Goal: Find specific page/section: Find specific page/section

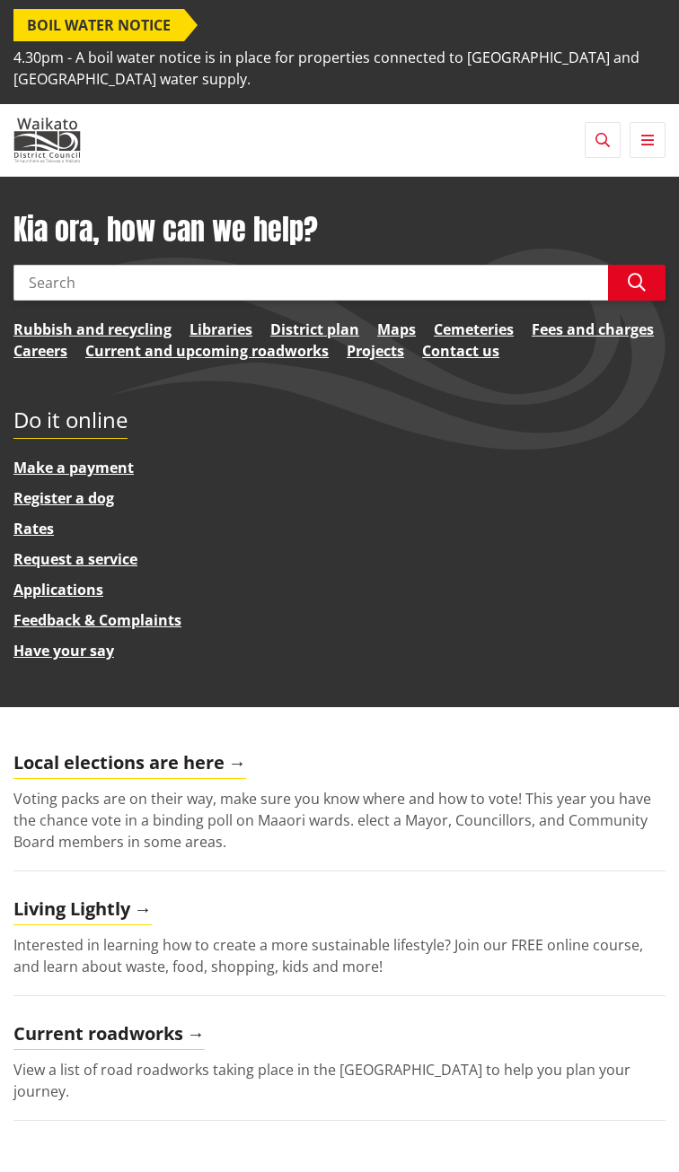
click at [118, 301] on input "Search" at bounding box center [310, 283] width 594 height 36
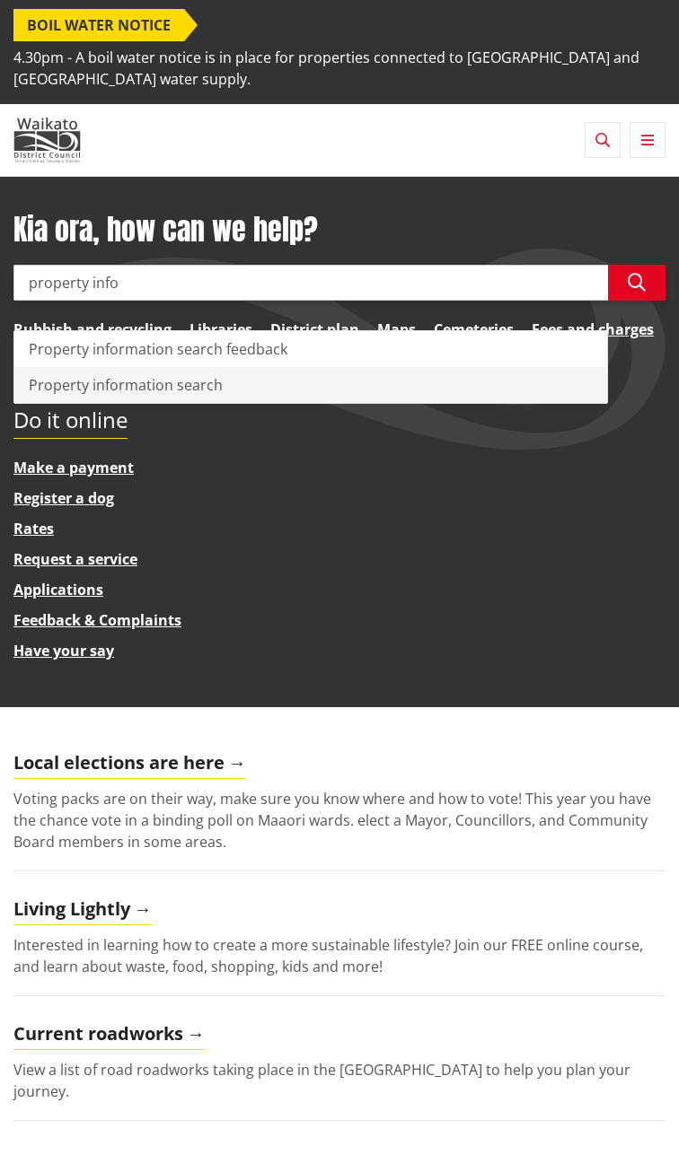
click at [122, 403] on div "Property information search" at bounding box center [310, 385] width 592 height 36
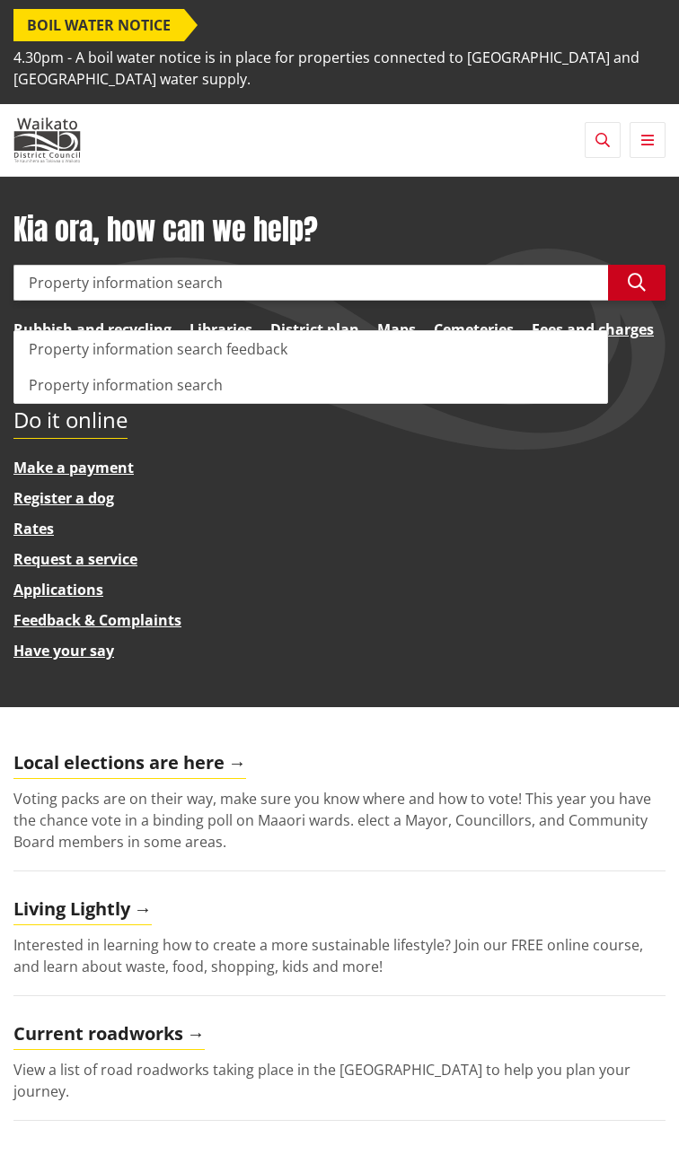
type input "Property information search"
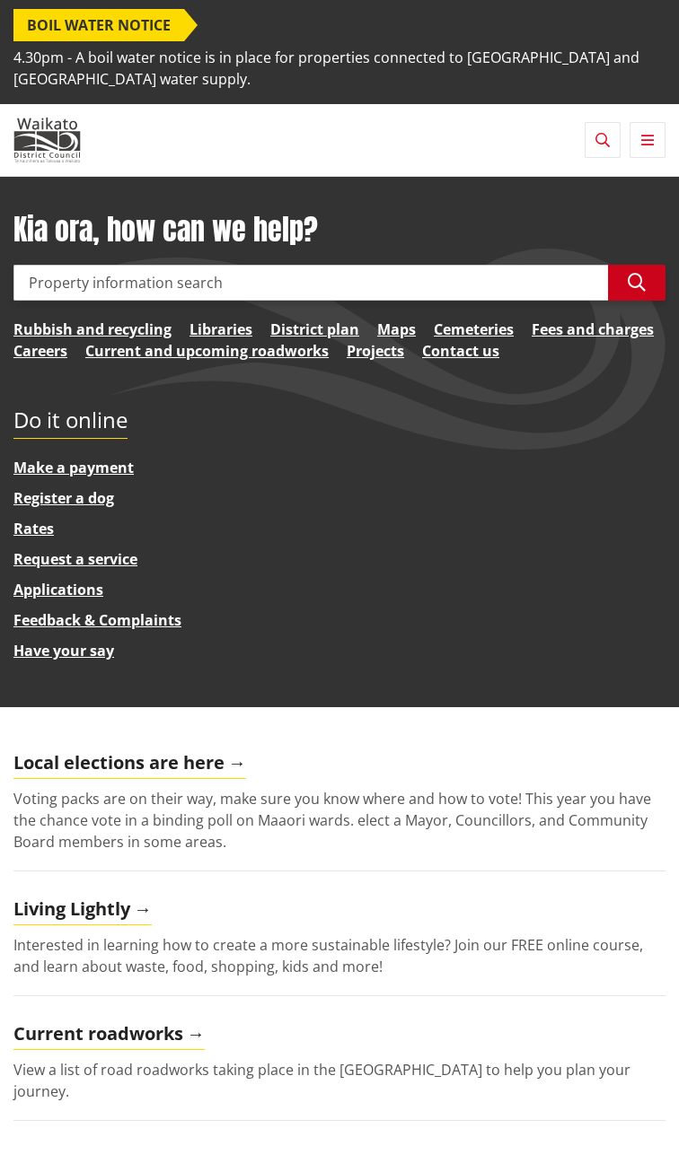
click at [635, 292] on icon "button" at bounding box center [636, 283] width 18 height 18
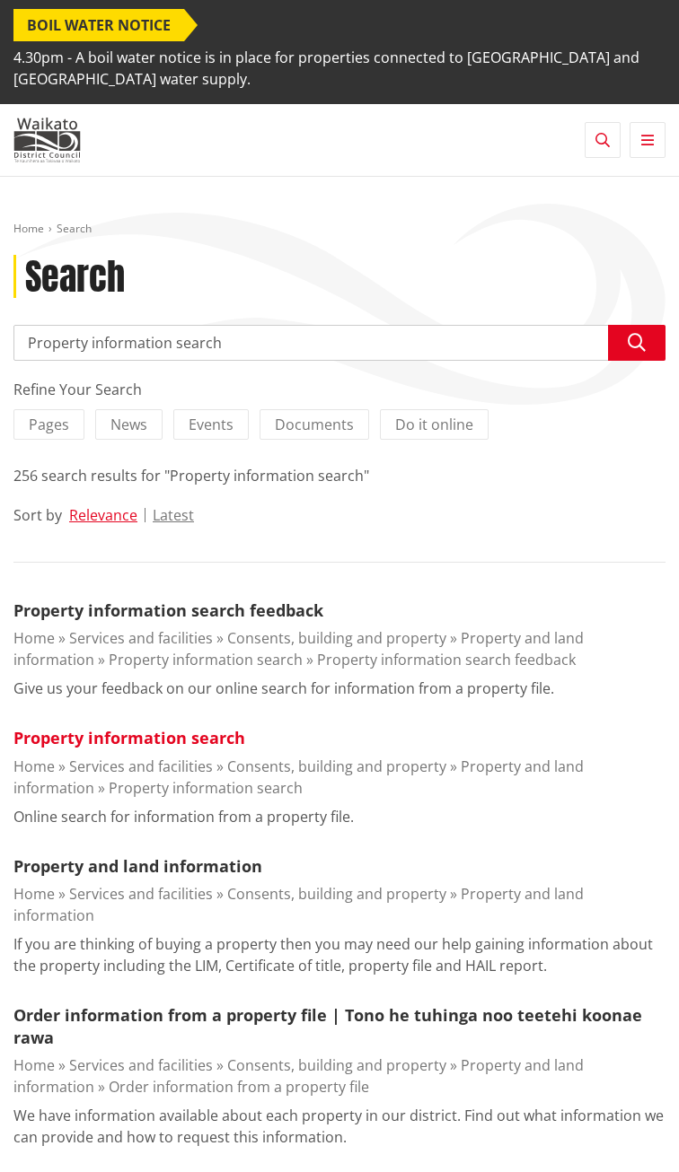
click at [92, 727] on link "Property information search" at bounding box center [129, 738] width 232 height 22
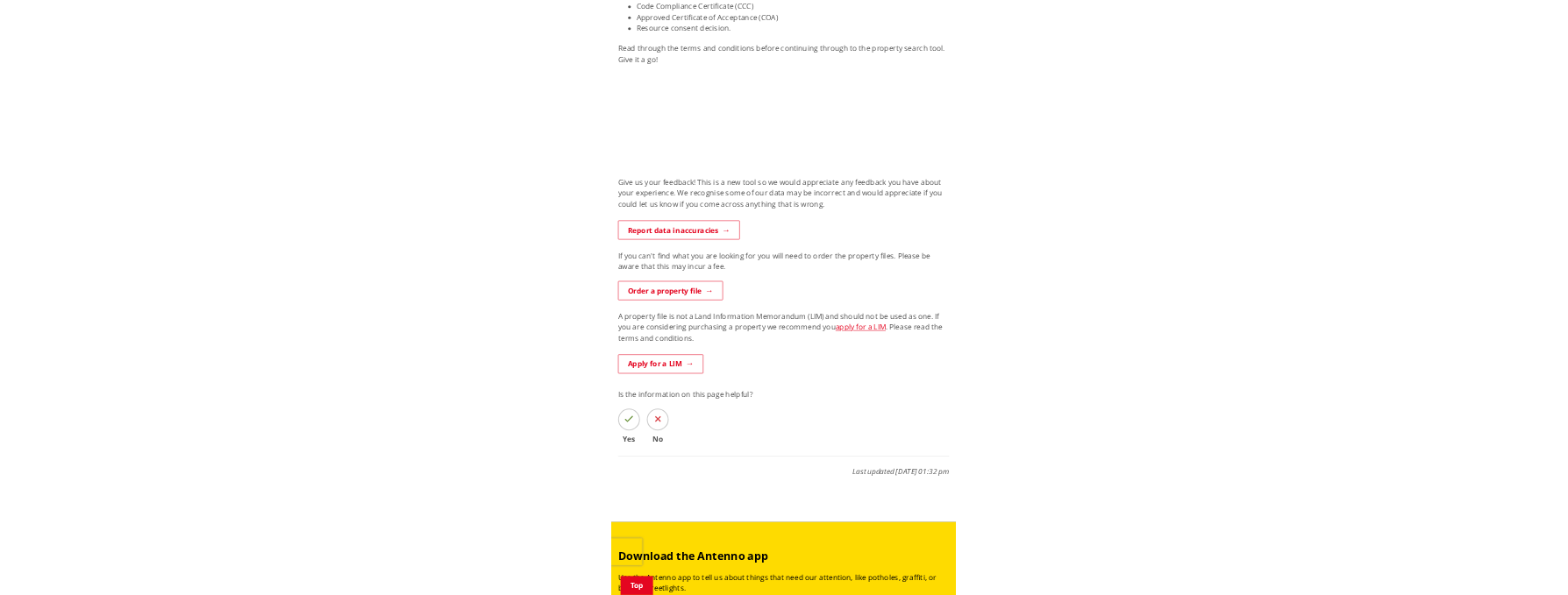
scroll to position [629, 0]
